Goal: Check status: Verify the current state of an ongoing process or item

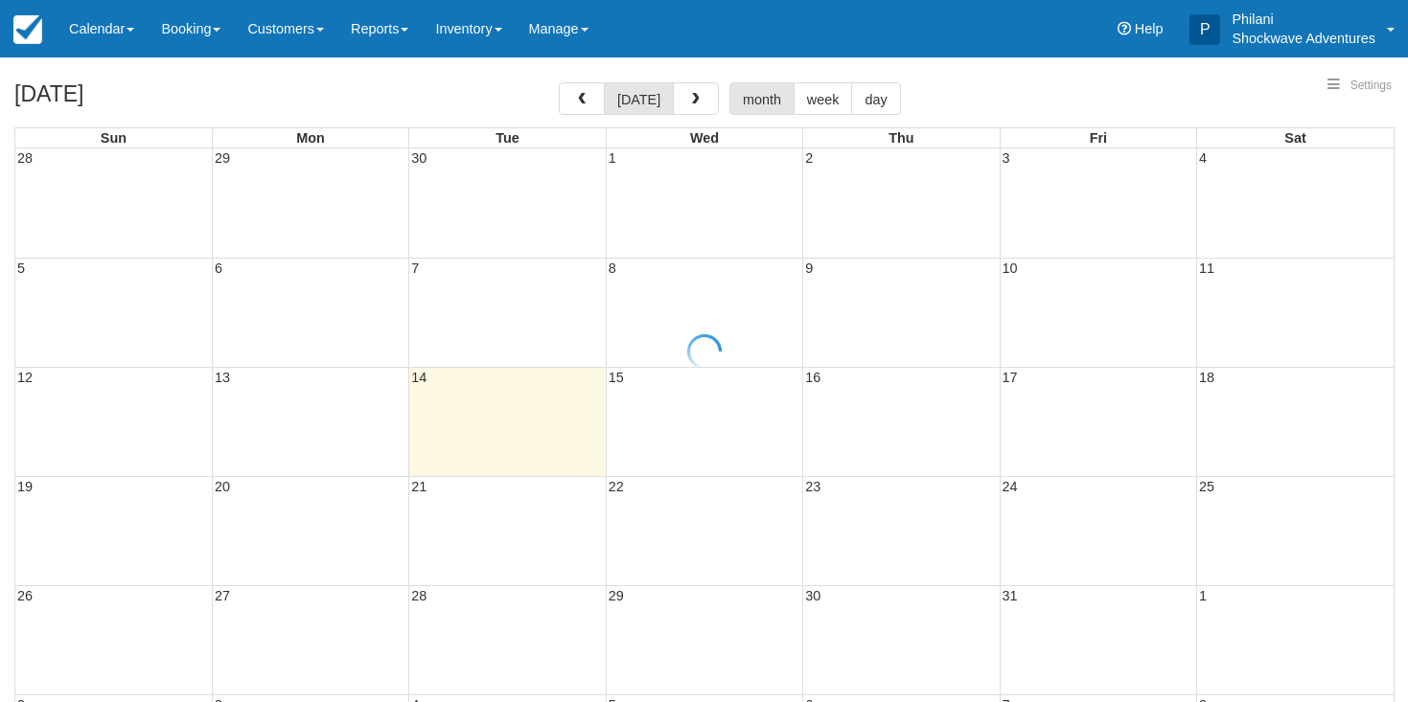
select select
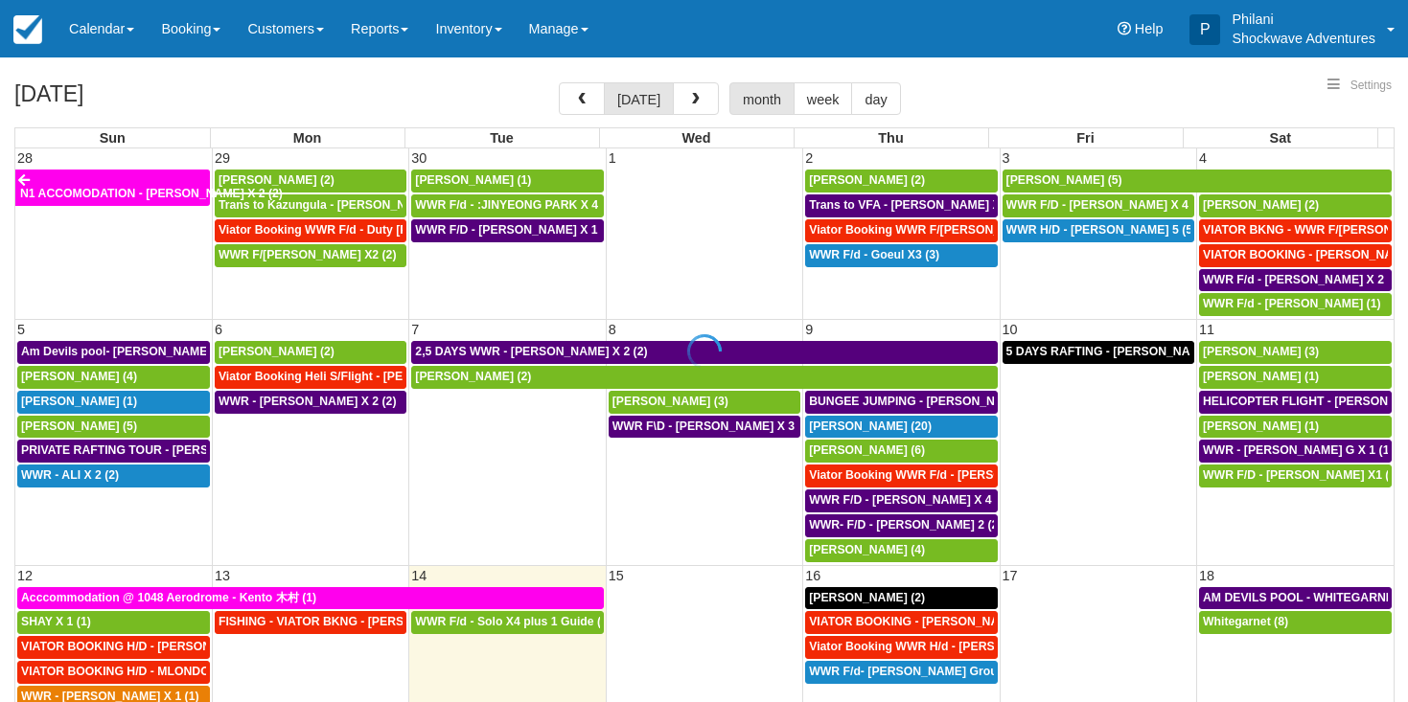
select select
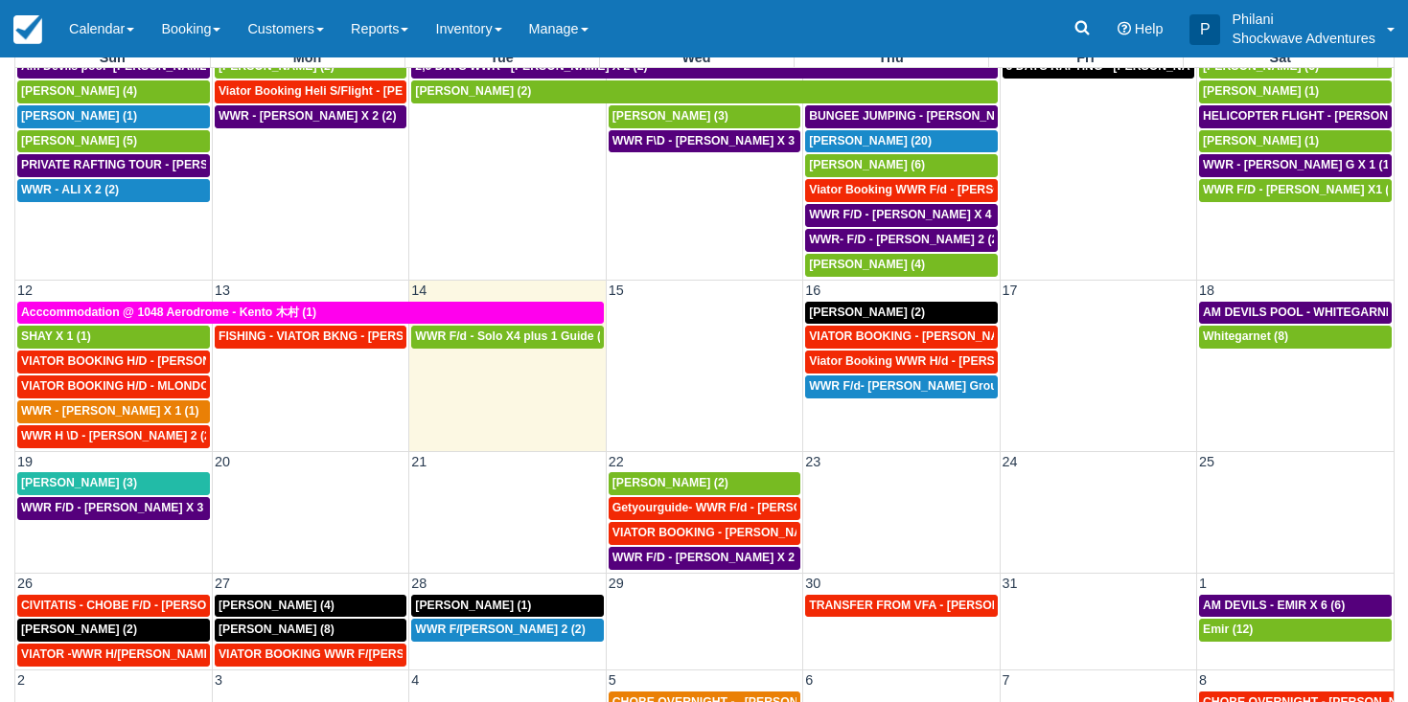
scroll to position [162, 0]
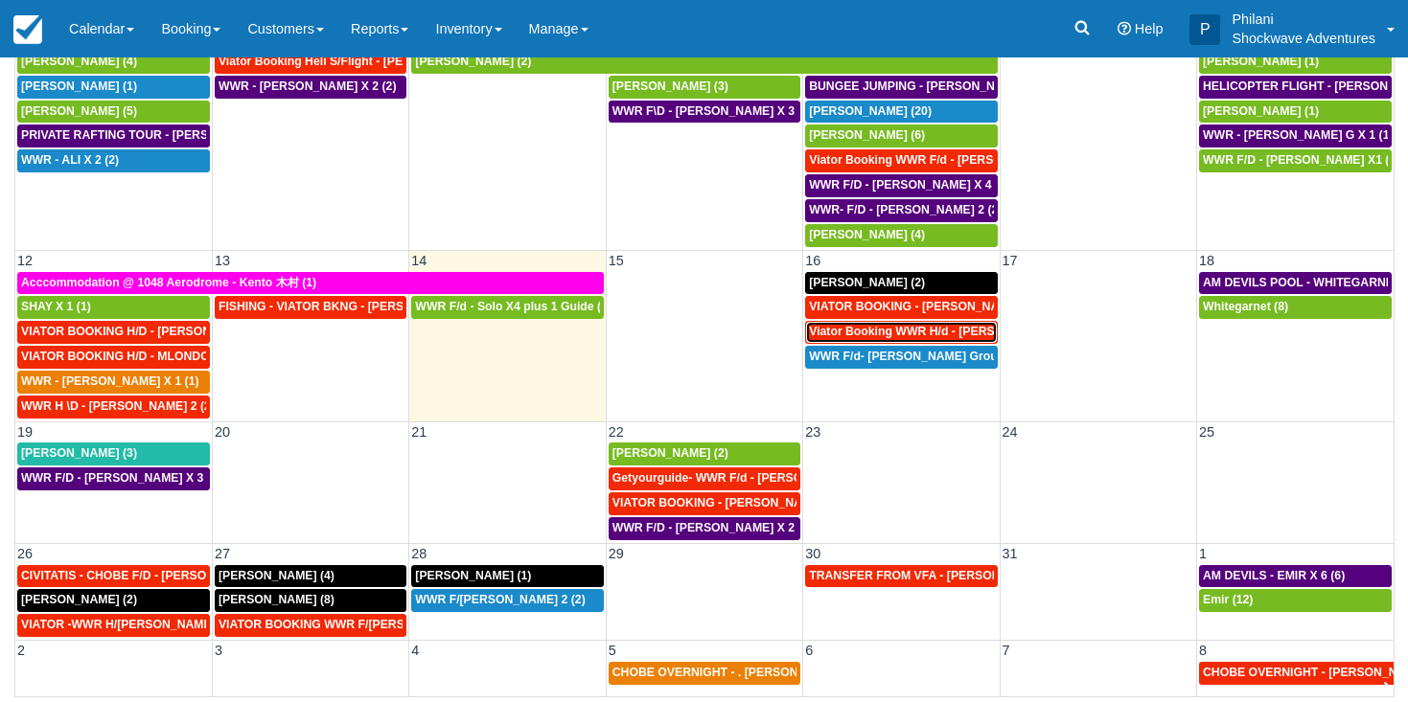
click at [907, 327] on span "Viator Booking WWR H/d - [PERSON_NAME] X 4 (4)" at bounding box center [952, 331] width 286 height 13
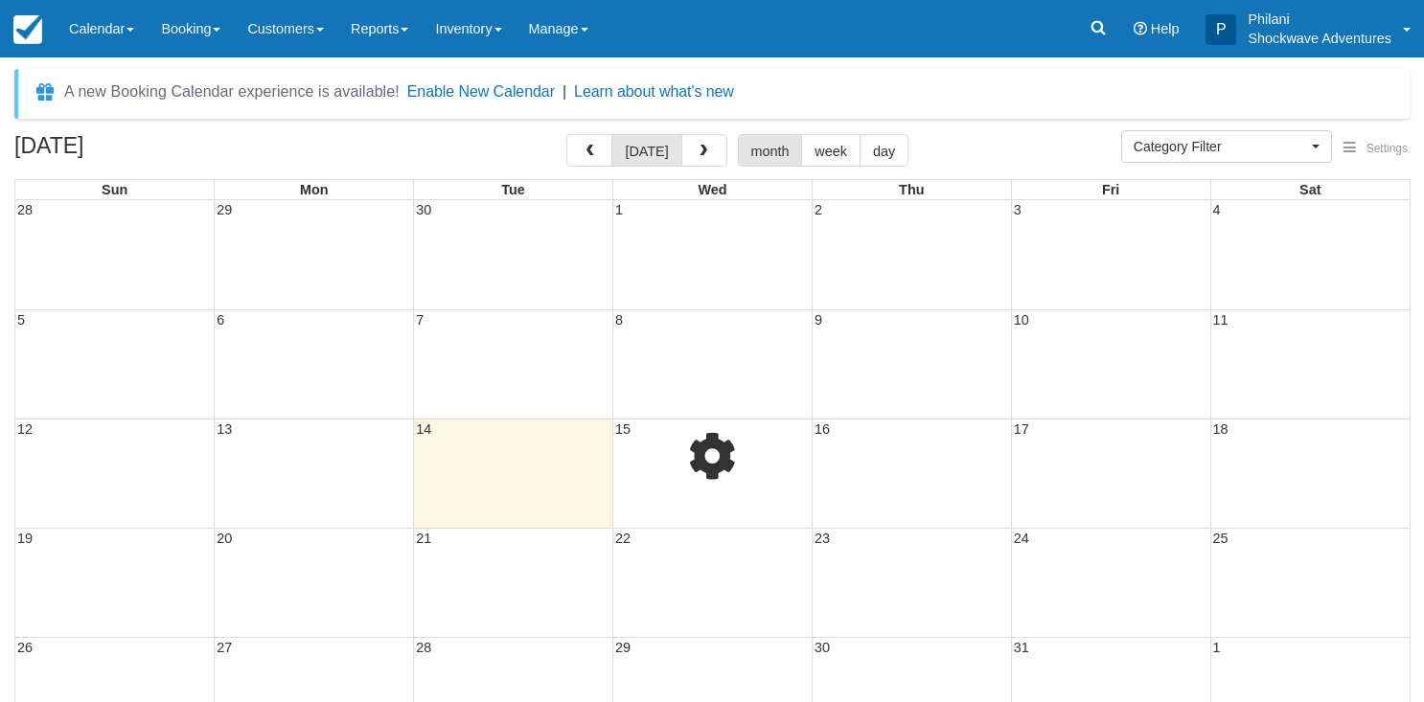
select select
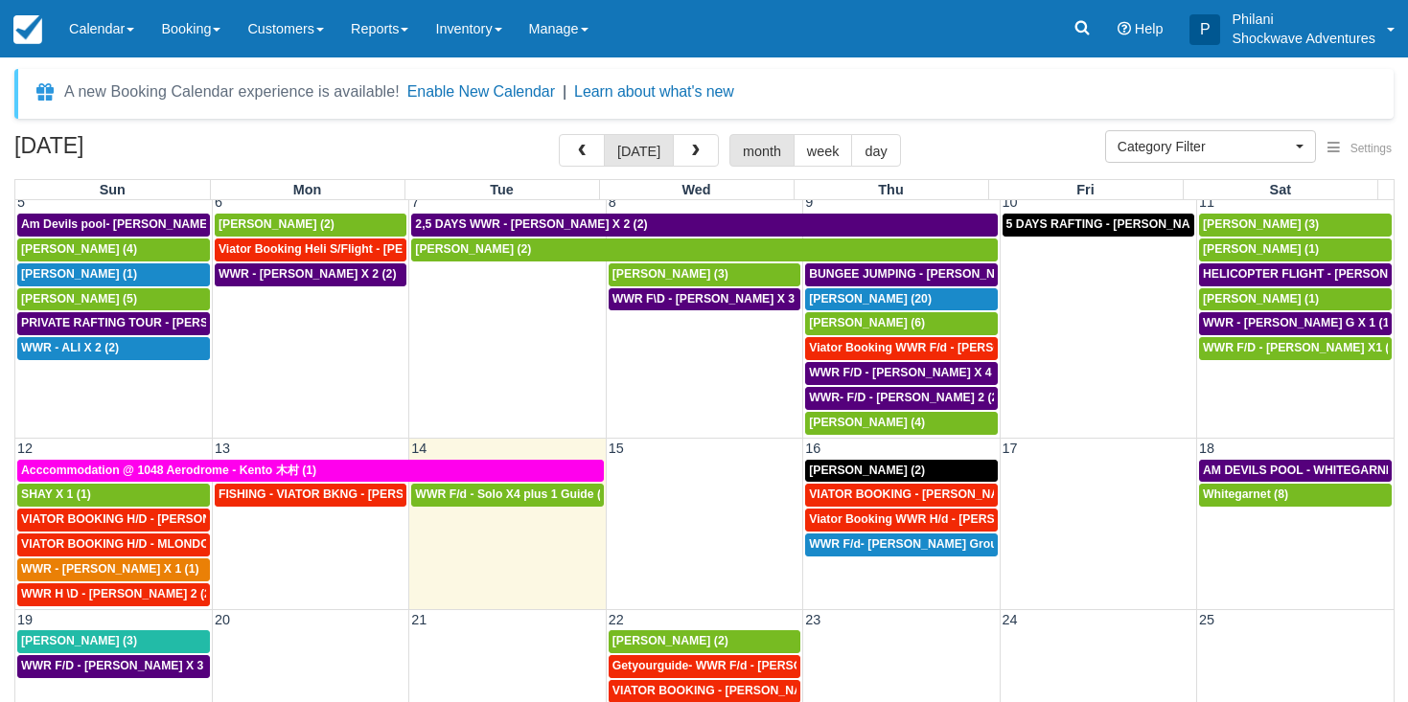
scroll to position [184, 0]
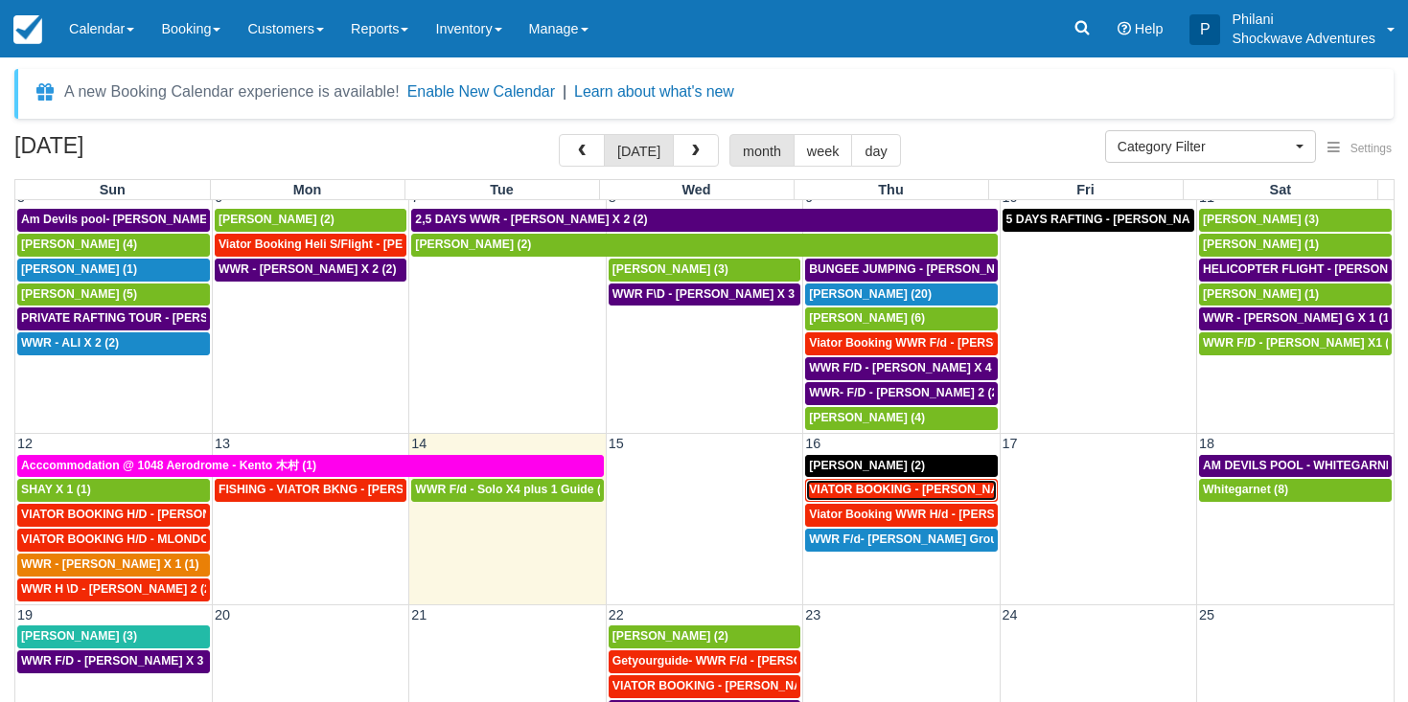
click at [938, 492] on span "VIATOR BOOKING - [PERSON_NAME] X 4 (4)" at bounding box center [934, 489] width 250 height 13
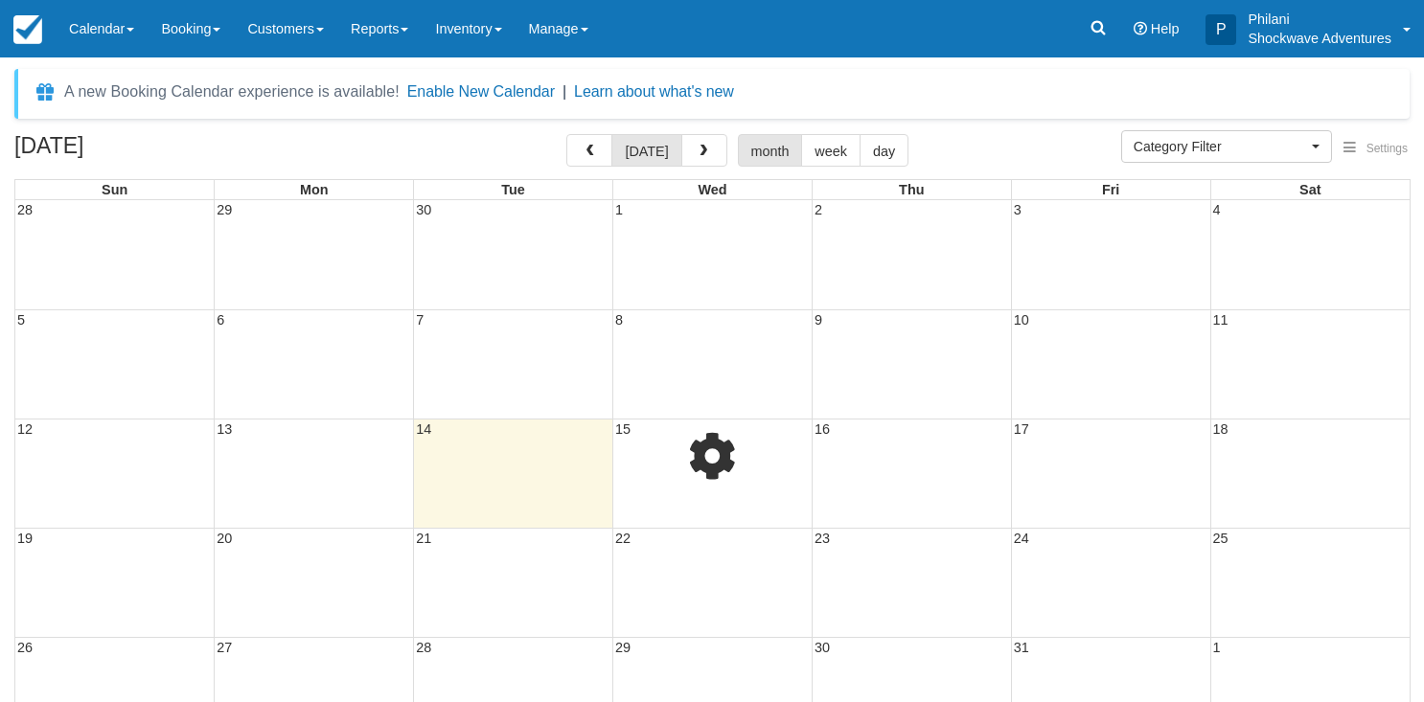
select select
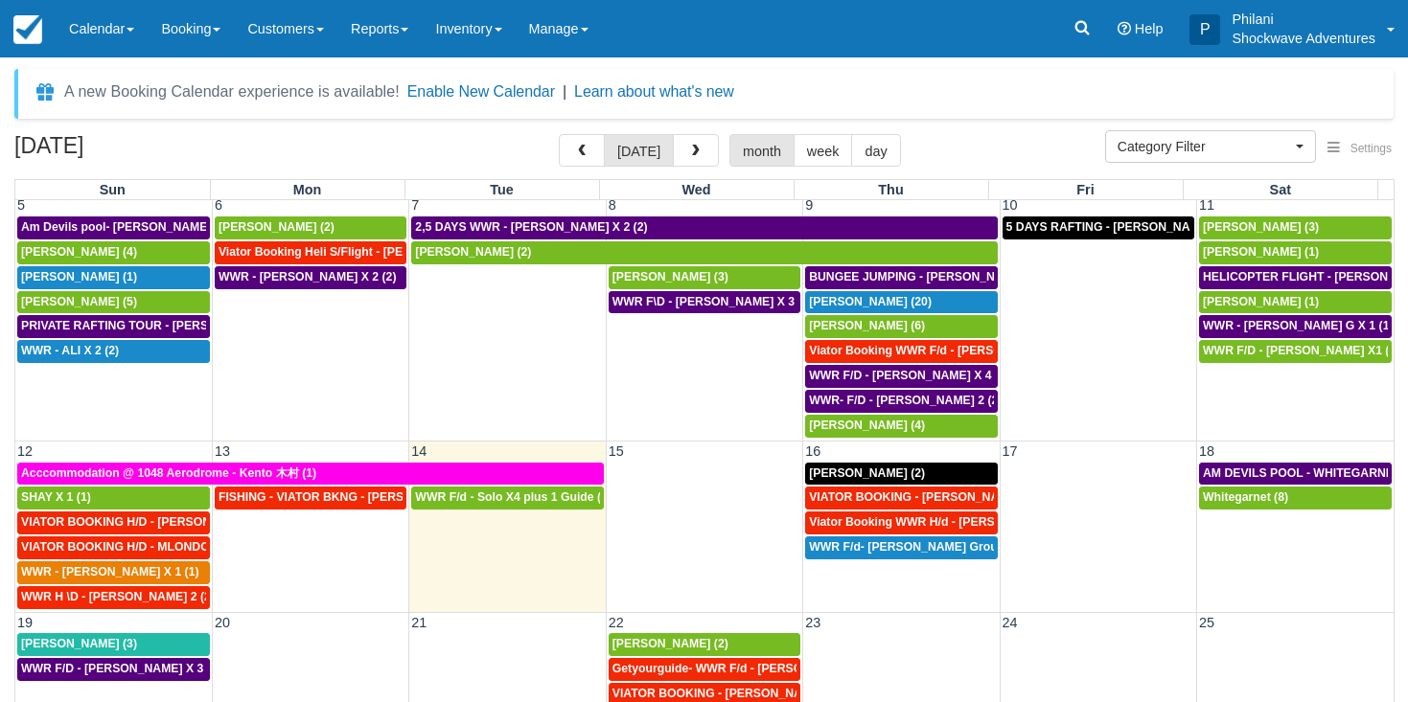
scroll to position [184, 0]
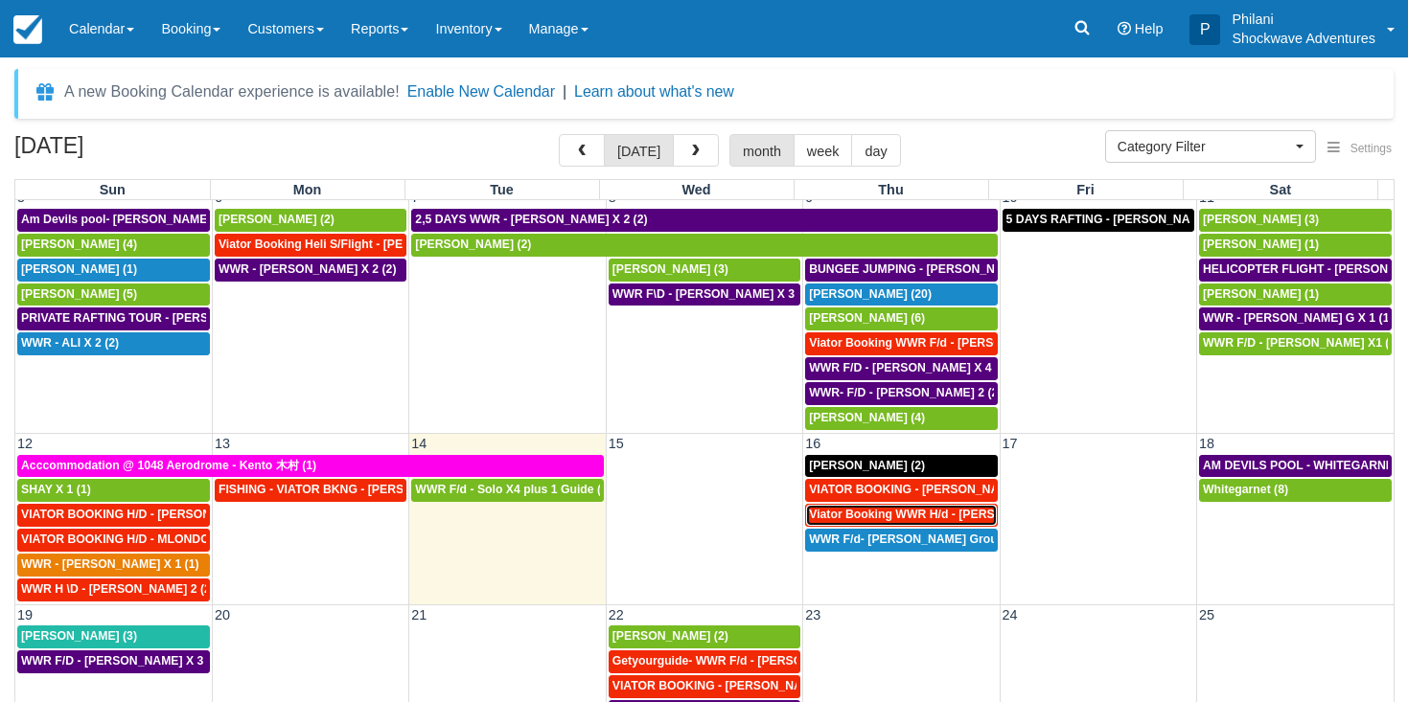
click at [928, 518] on span "Viator Booking WWR H/d - Miller Rachel X 4 (4)" at bounding box center [952, 514] width 286 height 13
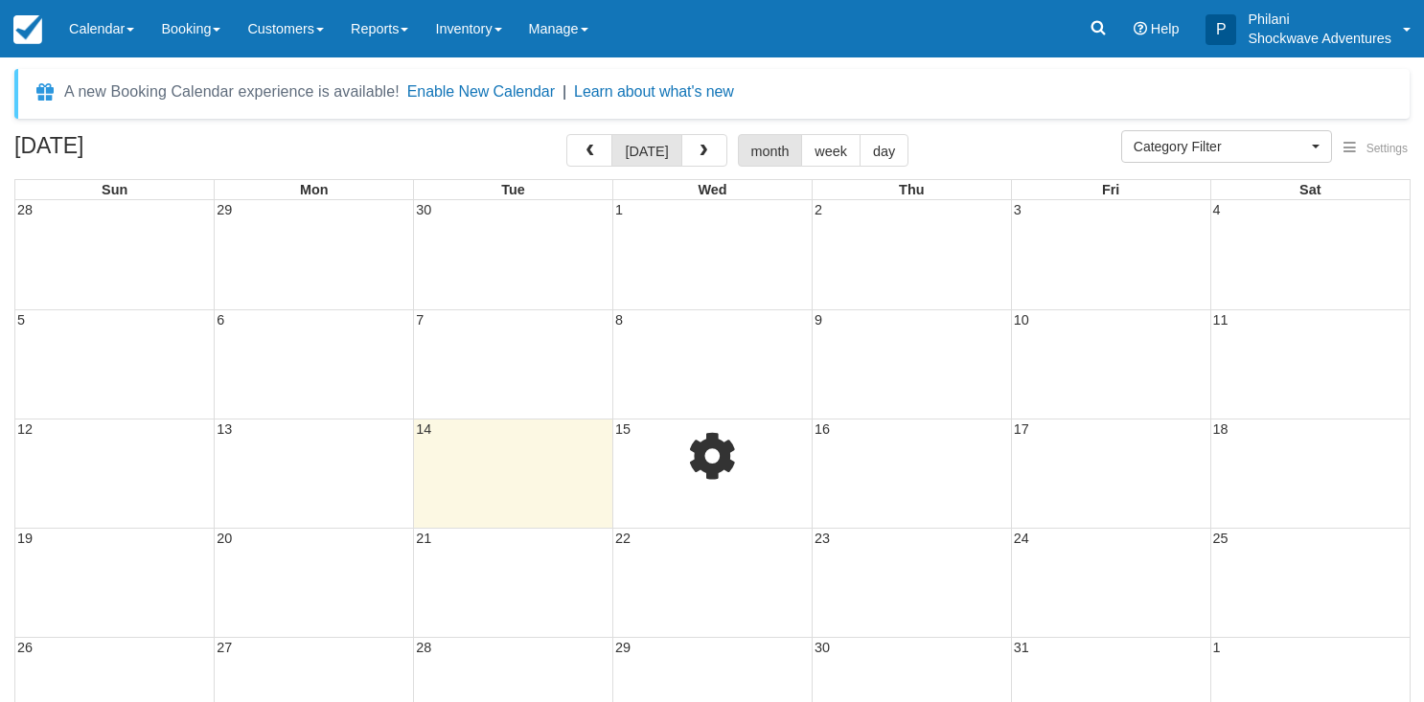
select select
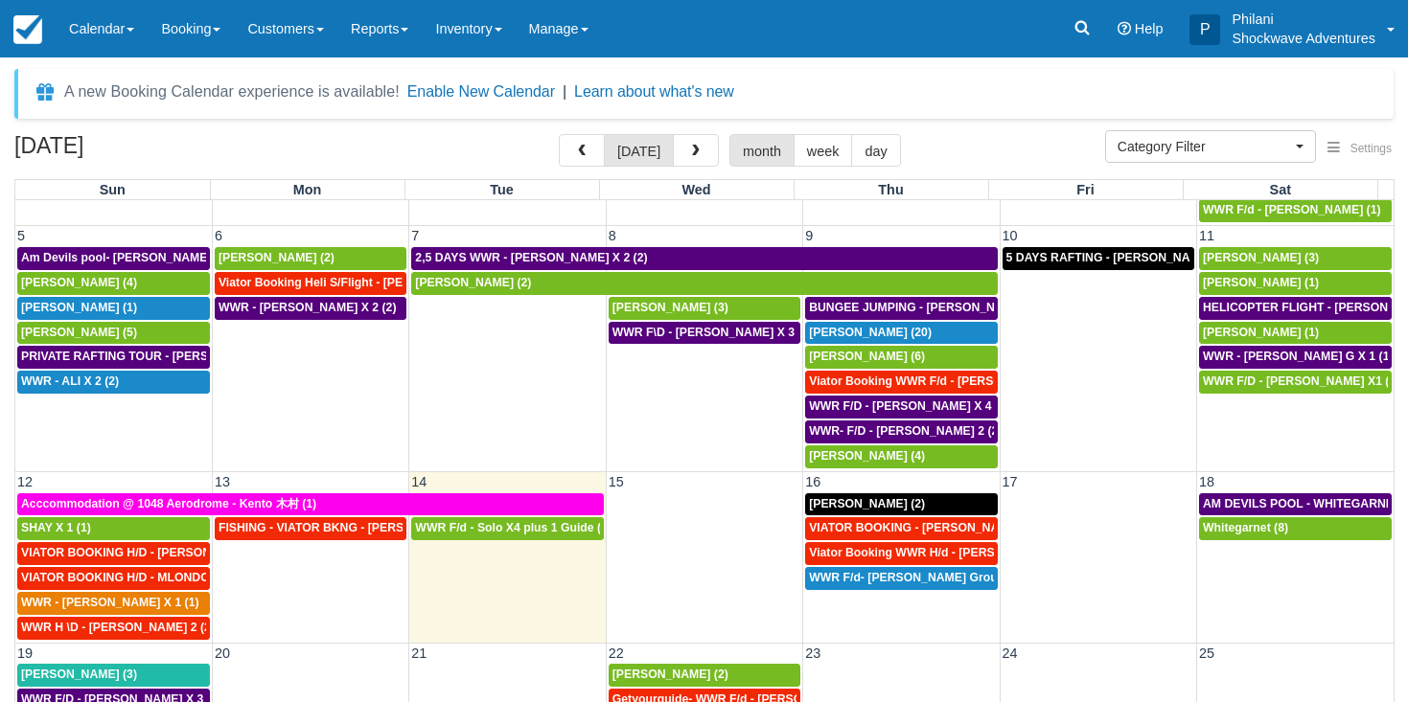
scroll to position [184, 0]
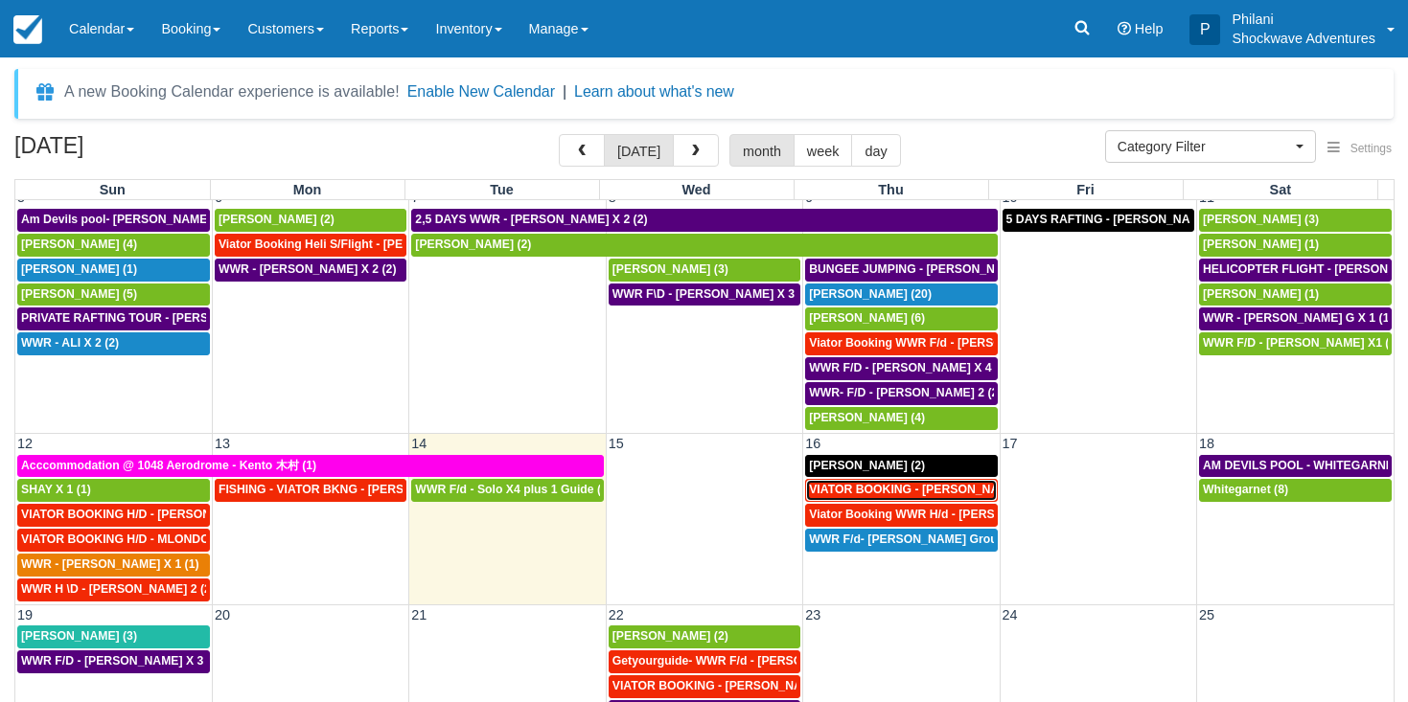
click at [962, 495] on span "VIATOR BOOKING - MILLER RACHEL X 4 (4)" at bounding box center [934, 489] width 250 height 13
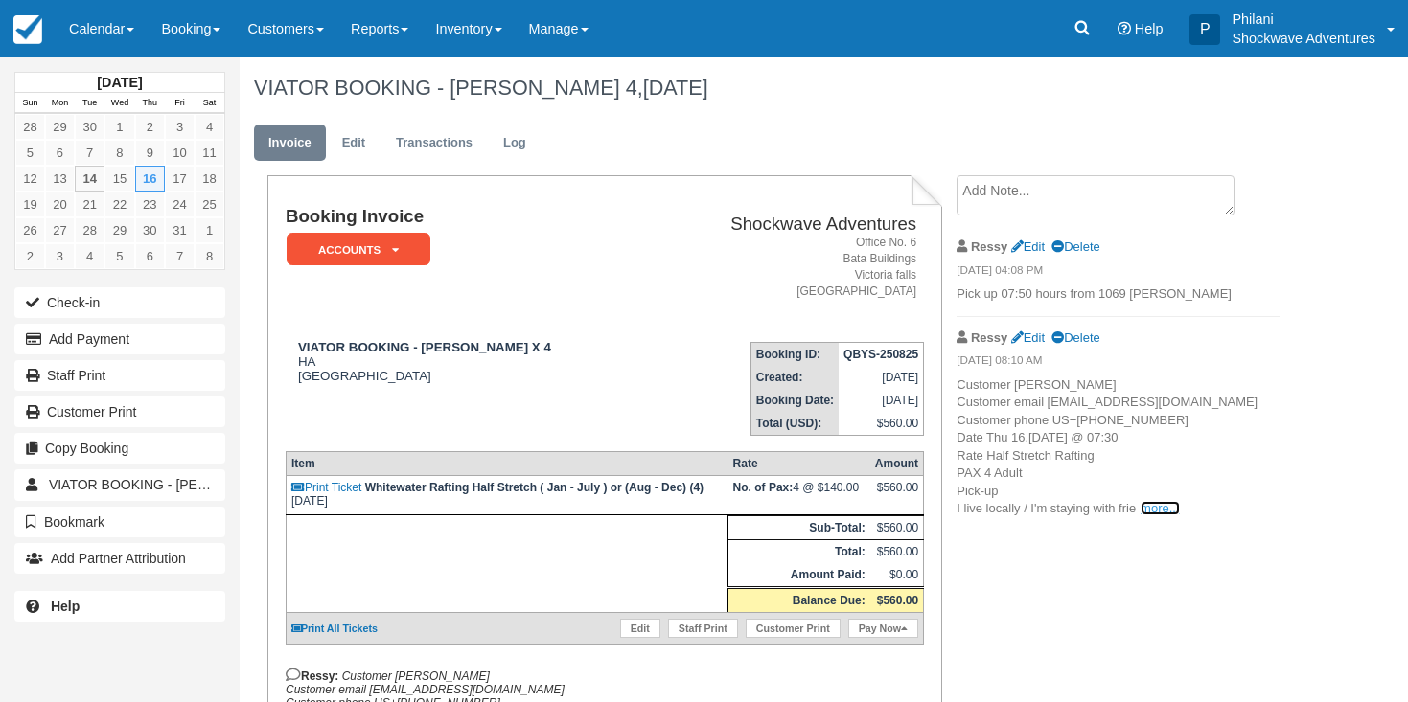
click at [1157, 515] on link "more..." at bounding box center [1159, 508] width 38 height 14
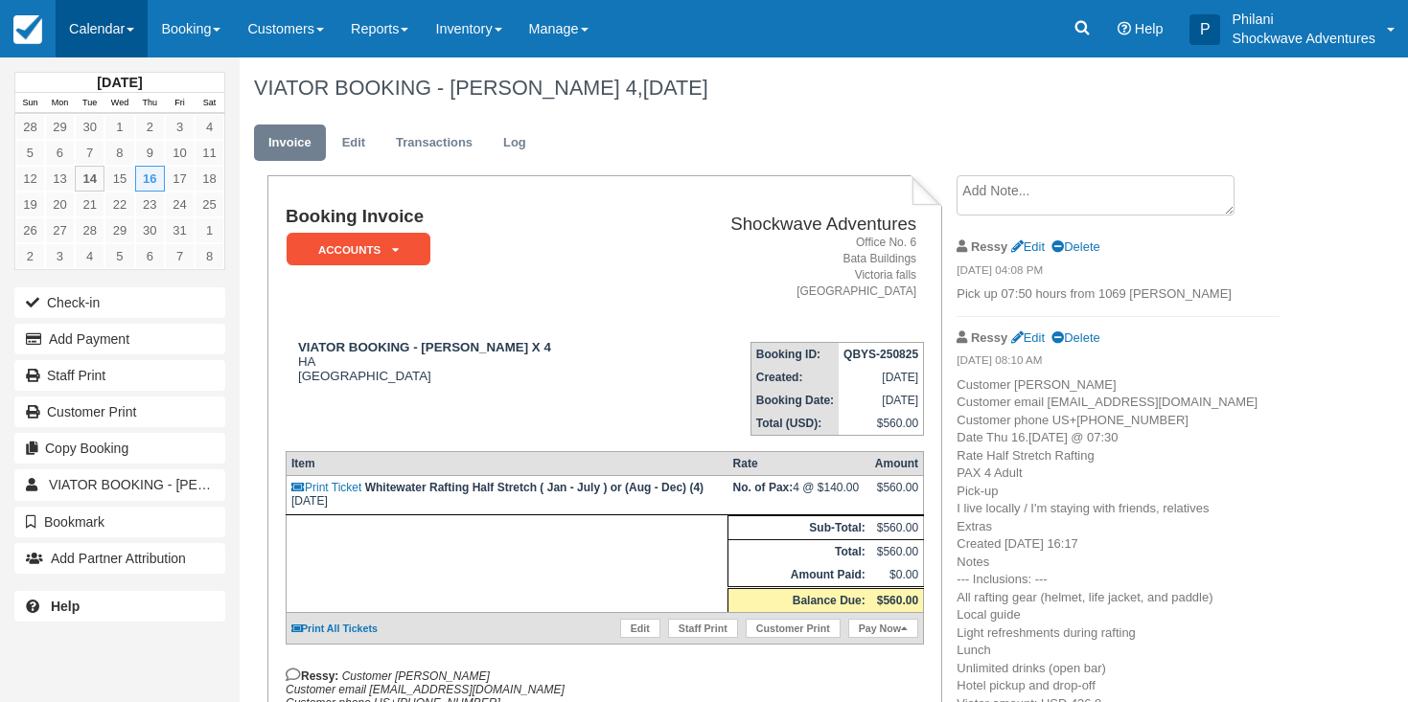
click at [106, 21] on link "Calendar" at bounding box center [102, 28] width 92 height 57
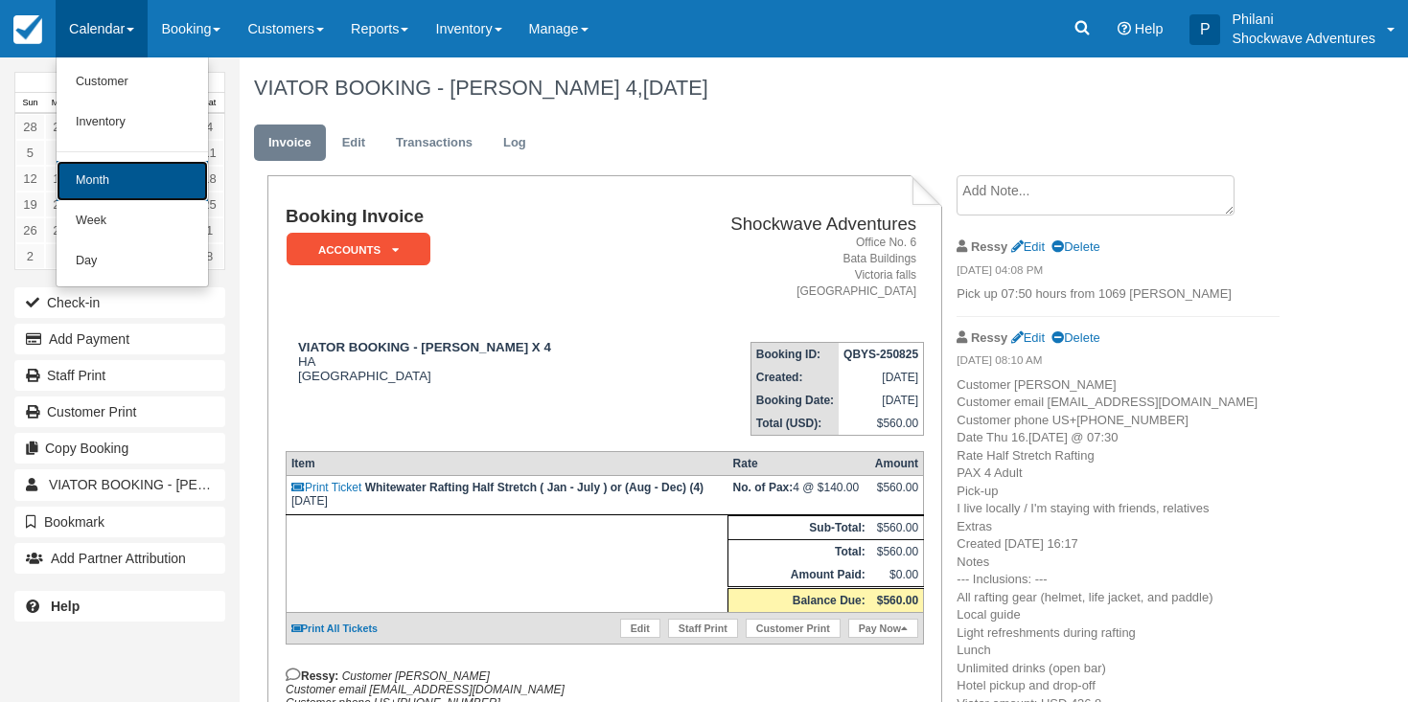
click at [147, 177] on link "Month" at bounding box center [132, 181] width 151 height 40
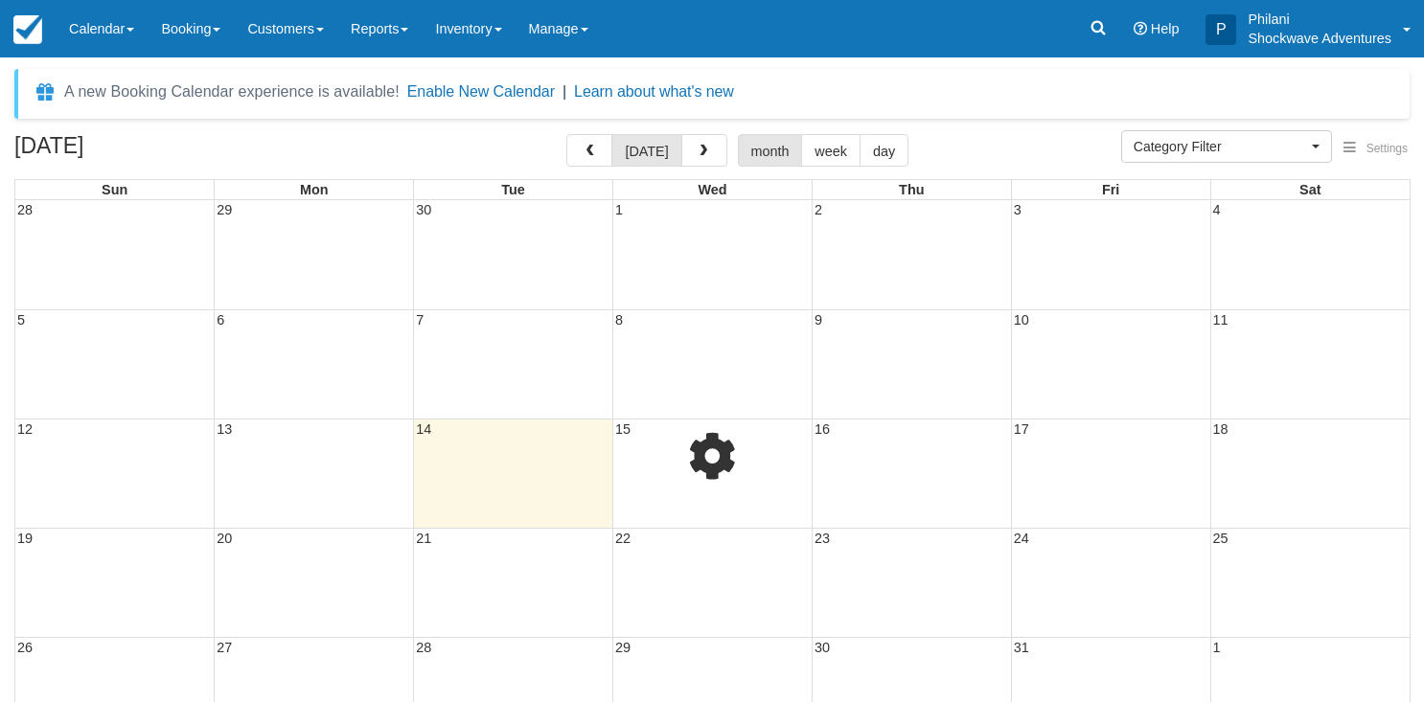
select select
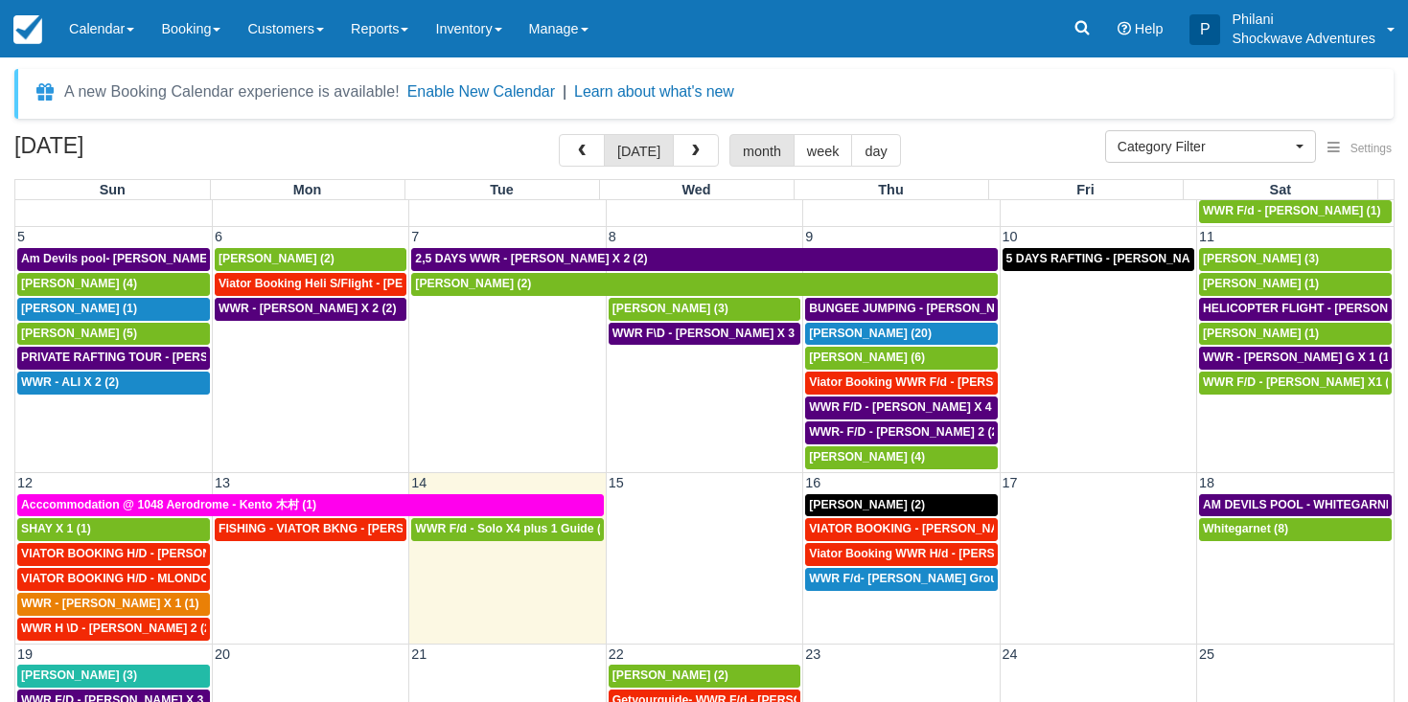
scroll to position [184, 0]
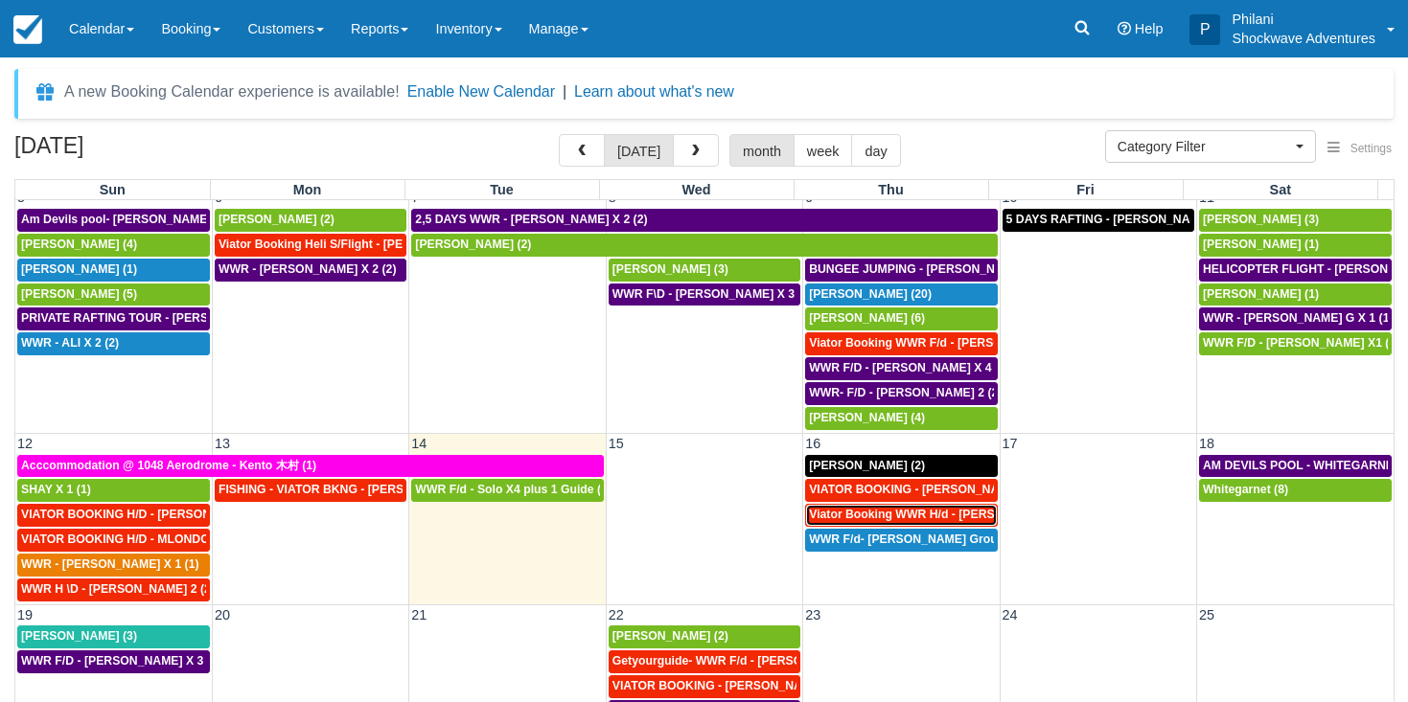
click at [917, 519] on span "Viator Booking WWR H/d - Miller Rachel X 4 (4)" at bounding box center [952, 514] width 286 height 13
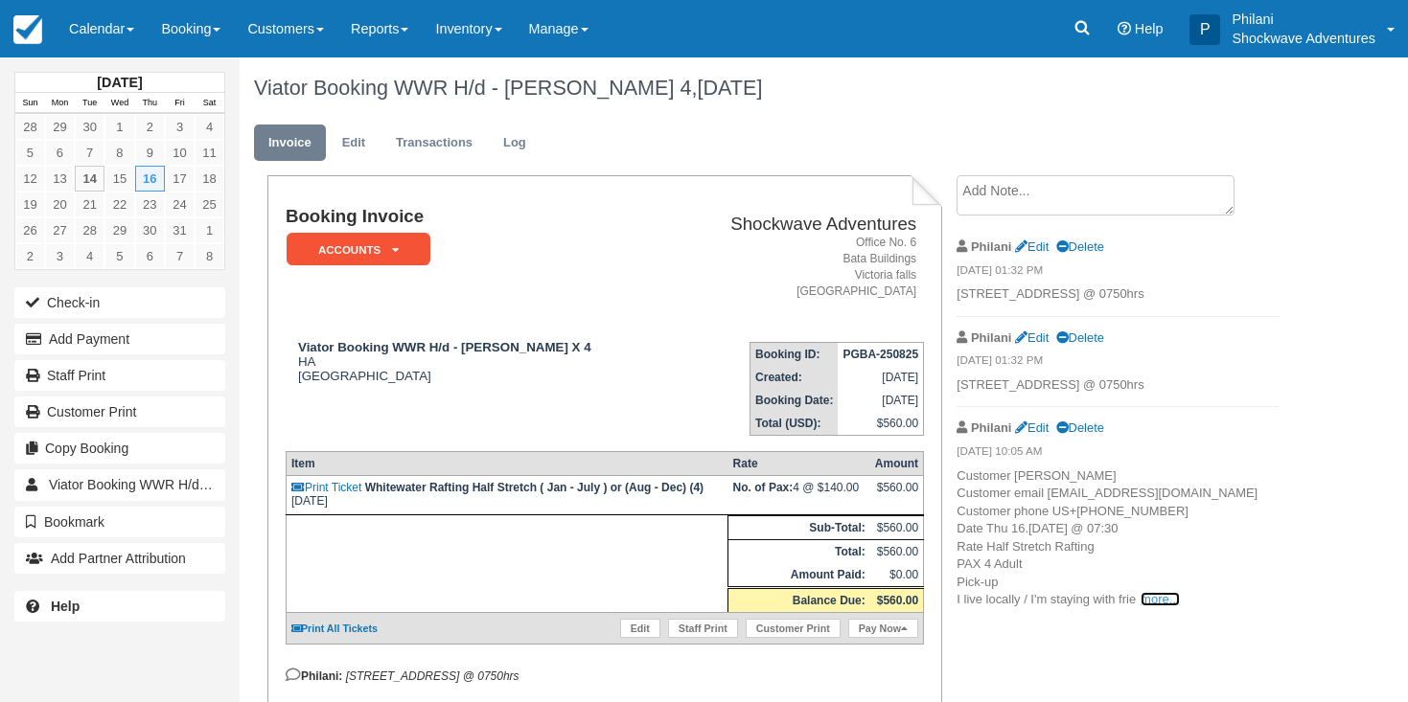
click at [1148, 607] on link "more..." at bounding box center [1159, 599] width 38 height 14
